Goal: Task Accomplishment & Management: Use online tool/utility

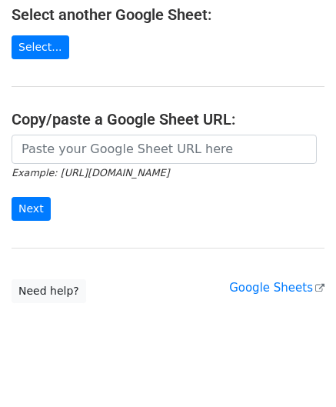
scroll to position [201, 0]
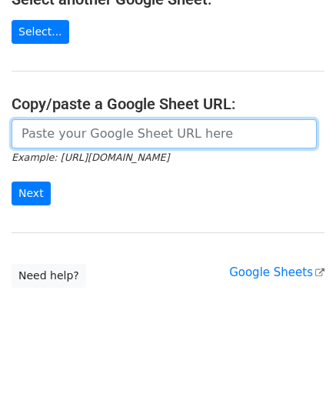
click at [81, 126] on input "url" at bounding box center [164, 133] width 305 height 29
paste input "[URL][DOMAIN_NAME]"
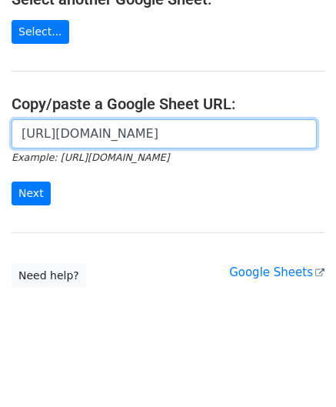
scroll to position [0, 335]
type input "[URL][DOMAIN_NAME]"
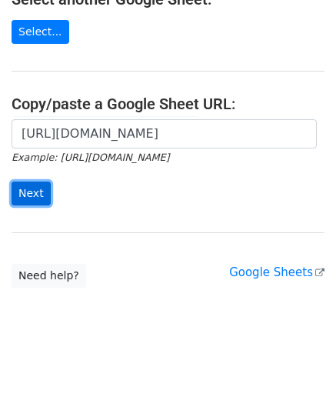
click at [32, 188] on input "Next" at bounding box center [31, 193] width 39 height 24
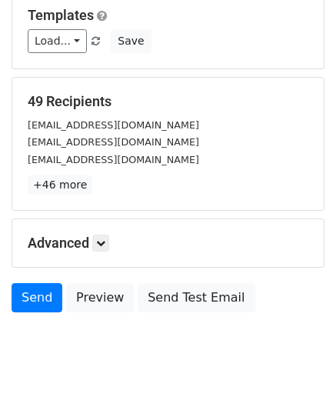
scroll to position [188, 0]
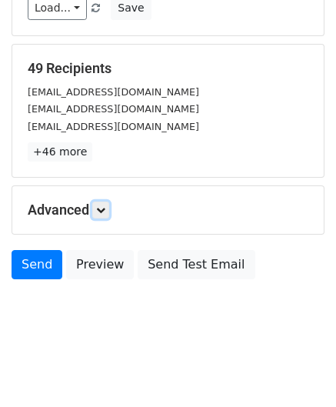
drag, startPoint x: 106, startPoint y: 210, endPoint x: 114, endPoint y: 216, distance: 9.8
click at [105, 210] on icon at bounding box center [100, 209] width 9 height 9
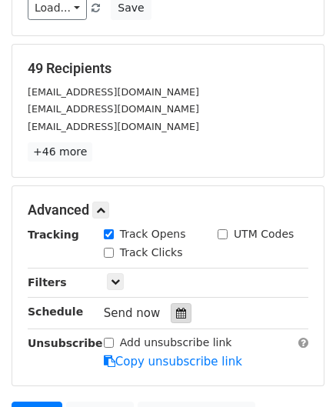
click at [179, 311] on div at bounding box center [181, 313] width 21 height 20
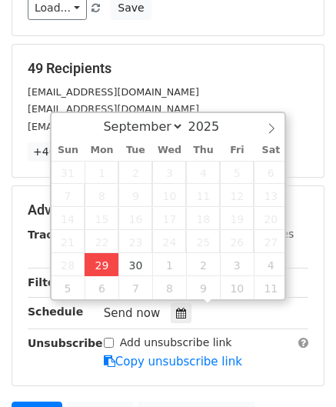
type input "2025-09-29 12:00"
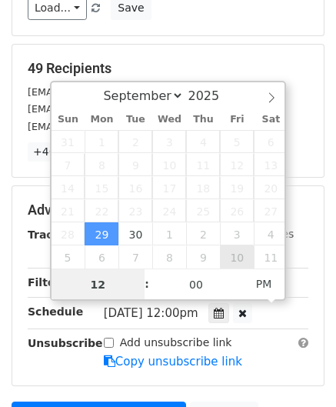
paste input "Hour"
type input "2"
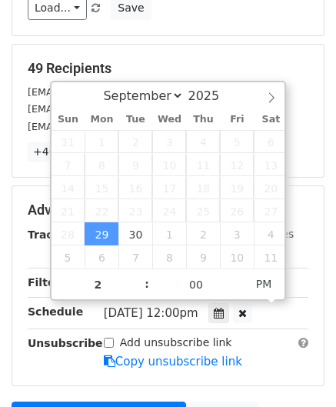
type input "2025-09-29 14:00"
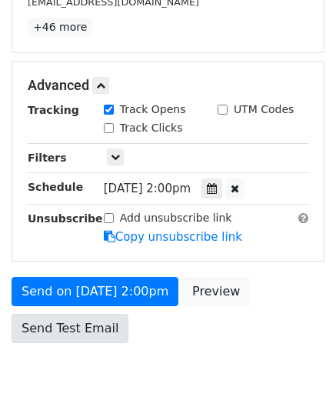
scroll to position [324, 0]
